Goal: Information Seeking & Learning: Learn about a topic

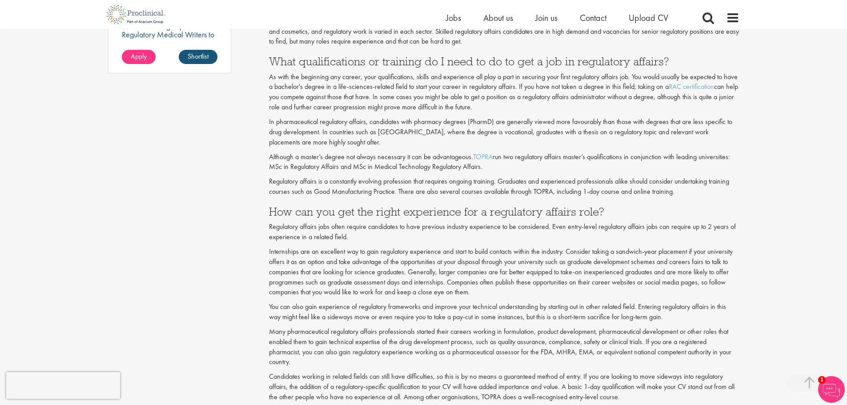
scroll to position [800, 0]
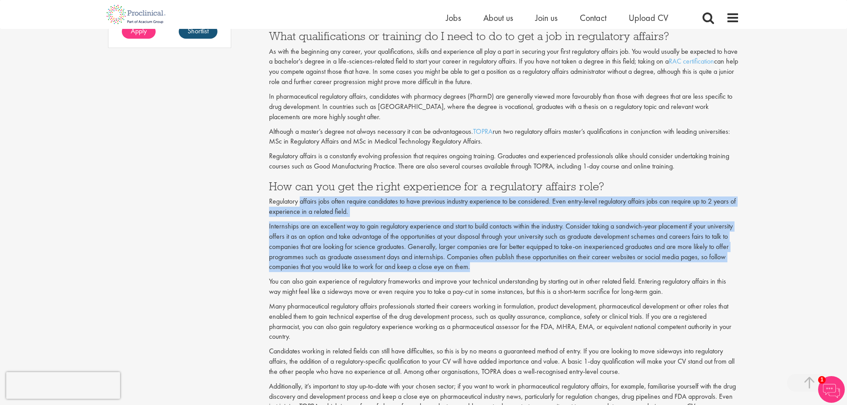
drag, startPoint x: 301, startPoint y: 193, endPoint x: 577, endPoint y: 266, distance: 285.6
click at [577, 266] on p "Internships are an excellent way to gain regulatory experience and start to bui…" at bounding box center [504, 246] width 470 height 51
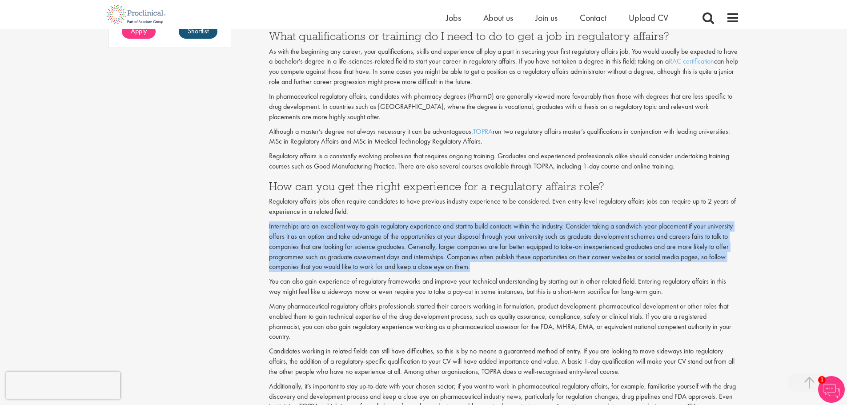
drag, startPoint x: 372, startPoint y: 253, endPoint x: 260, endPoint y: 229, distance: 114.2
click at [260, 229] on div "Content types Quizzes Blogs Guidebooks & Reports Videos Infographics Case studi…" at bounding box center [423, 320] width 645 height 2050
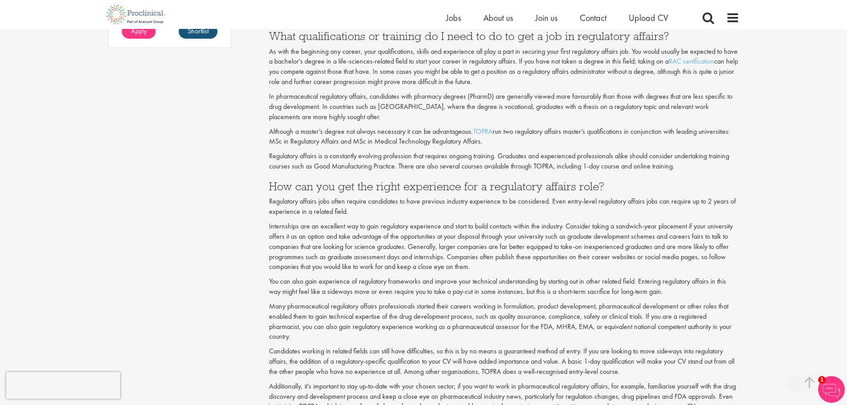
click at [274, 292] on p "You can also gain experience of regulatory frameworks and improve your technica…" at bounding box center [504, 287] width 470 height 20
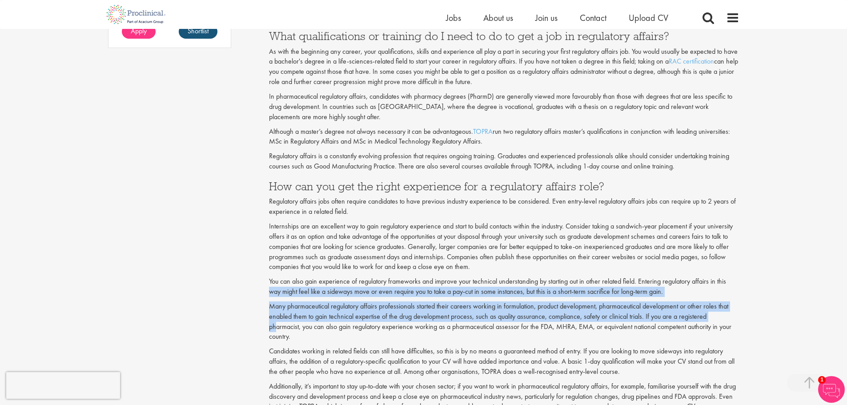
drag, startPoint x: 268, startPoint y: 288, endPoint x: 276, endPoint y: 322, distance: 35.3
click at [276, 322] on div "How to get a job in regulatory affairs Author: [PERSON_NAME] Posting date: [DAT…" at bounding box center [504, 319] width 484 height 2041
click at [276, 322] on p "Many pharmaceutical regulatory affairs professionals started their careers work…" at bounding box center [504, 321] width 470 height 40
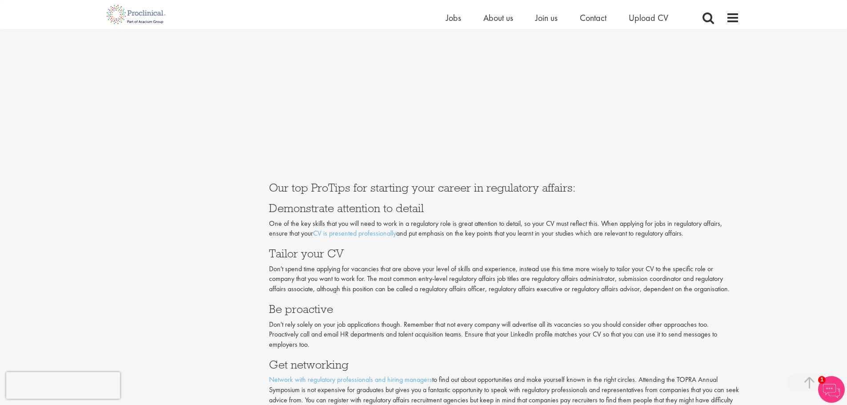
scroll to position [1645, 0]
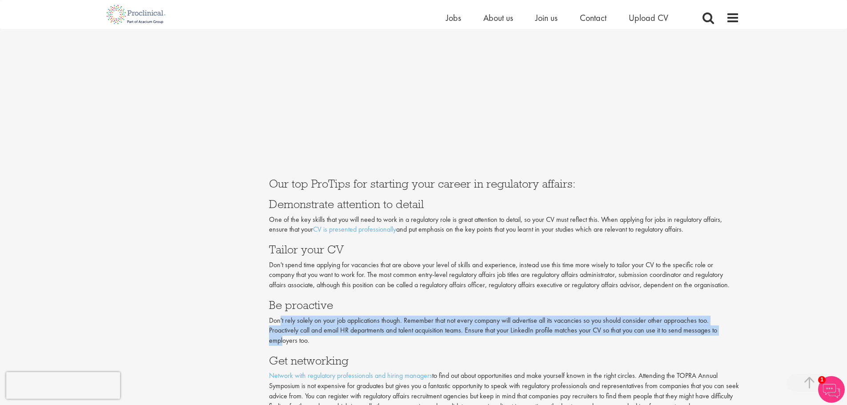
drag, startPoint x: 279, startPoint y: 323, endPoint x: 284, endPoint y: 339, distance: 16.2
click at [284, 339] on p "Don't rely solely on your job applications though. Remember that not every comp…" at bounding box center [504, 331] width 470 height 31
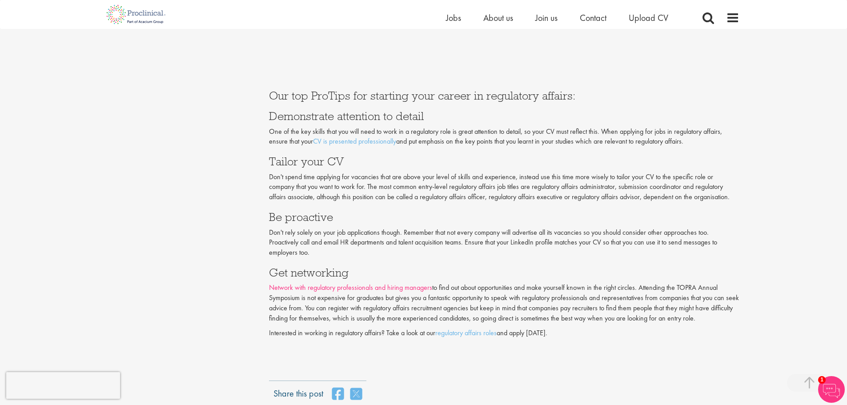
scroll to position [1734, 0]
